Goal: Find specific page/section: Find specific page/section

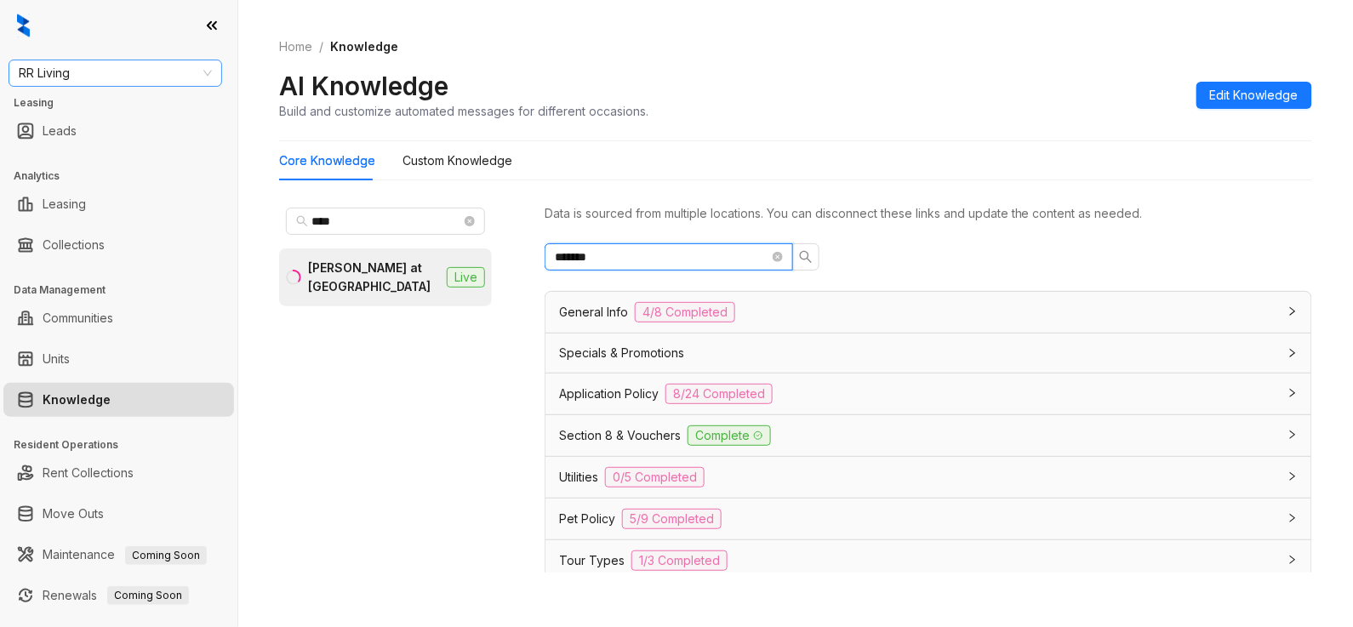
click at [164, 75] on span "RR Living" at bounding box center [115, 73] width 193 height 26
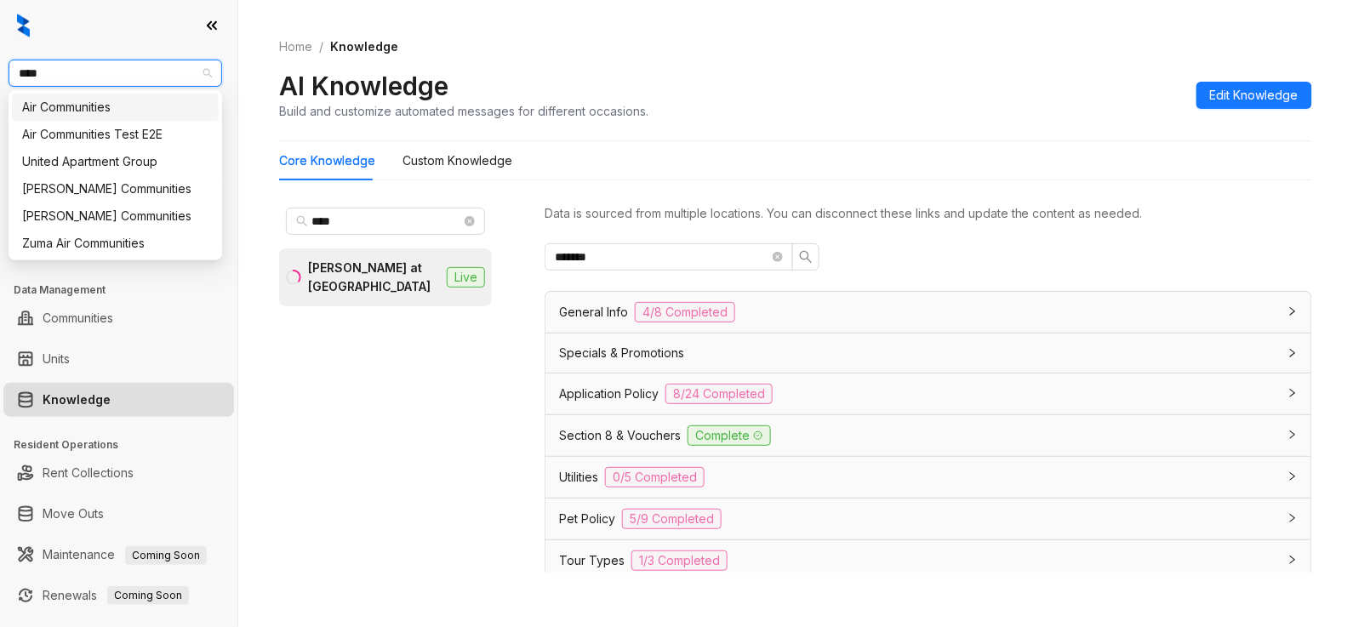
type input "*****"
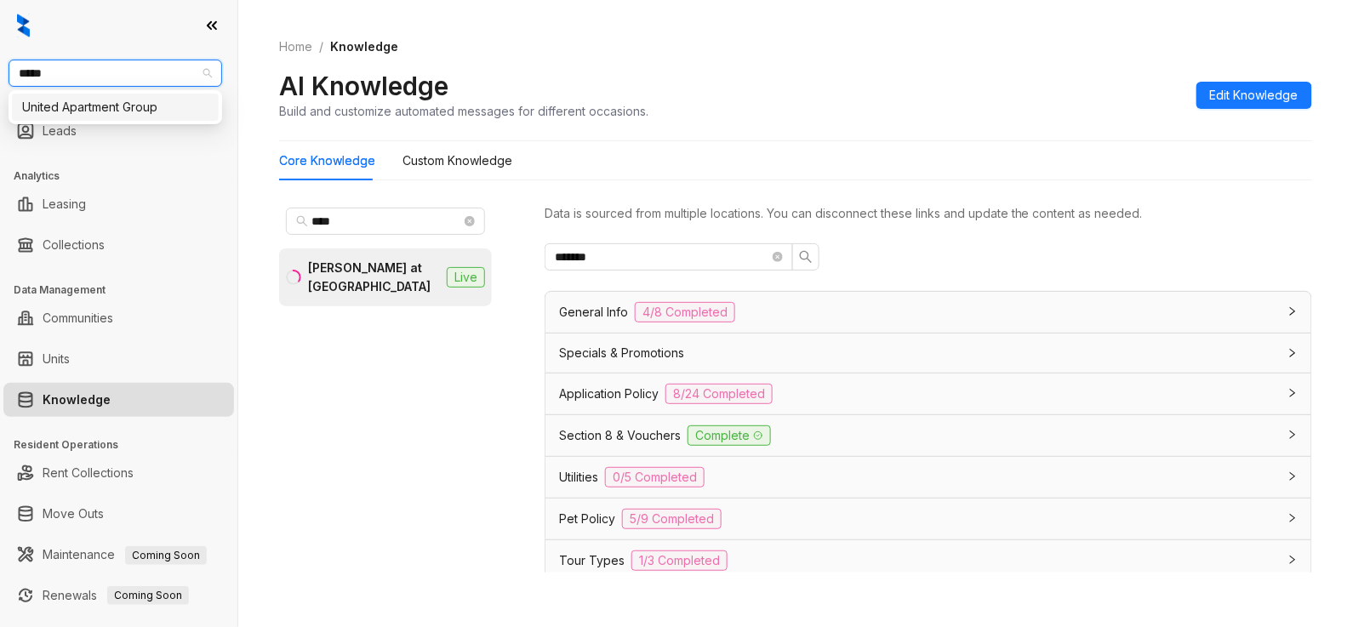
click at [155, 116] on div "United Apartment Group" at bounding box center [115, 107] width 186 height 19
